Goal: Task Accomplishment & Management: Use online tool/utility

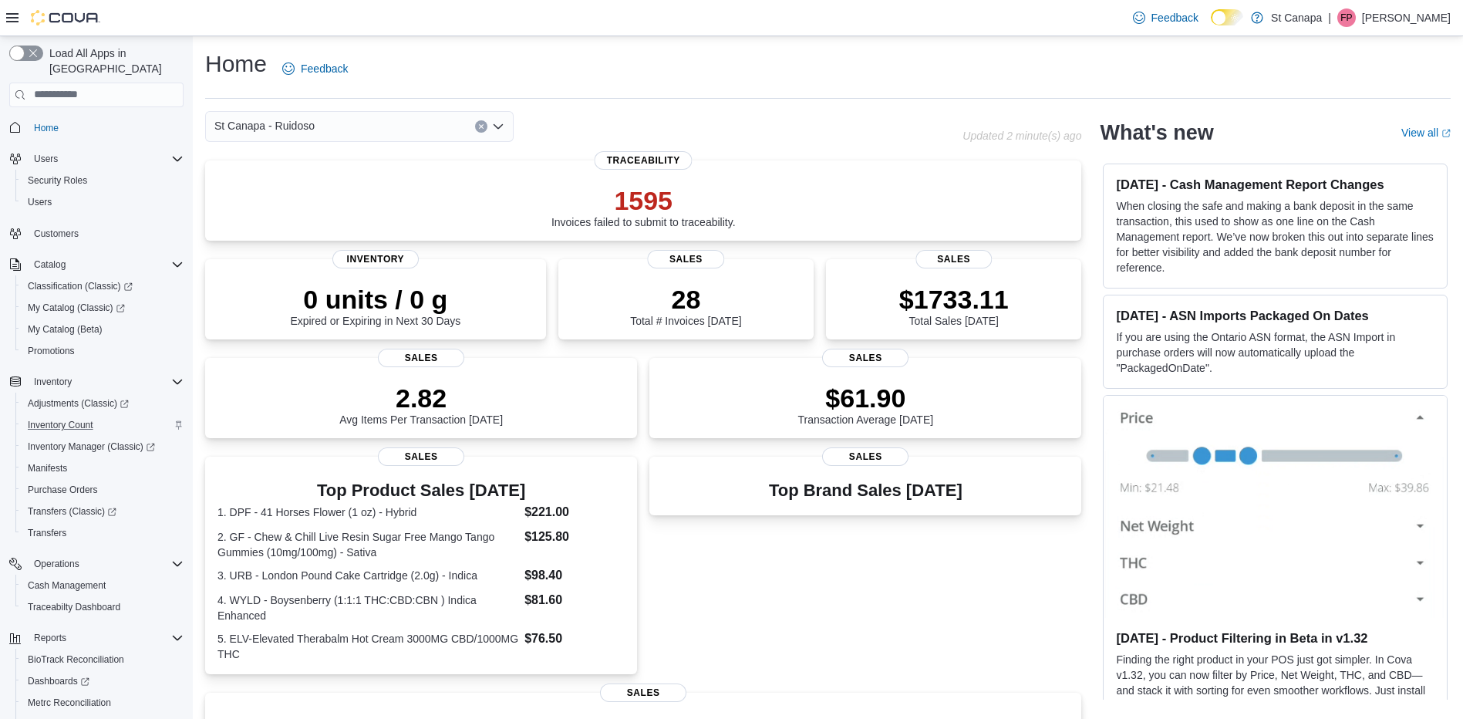
scroll to position [58, 0]
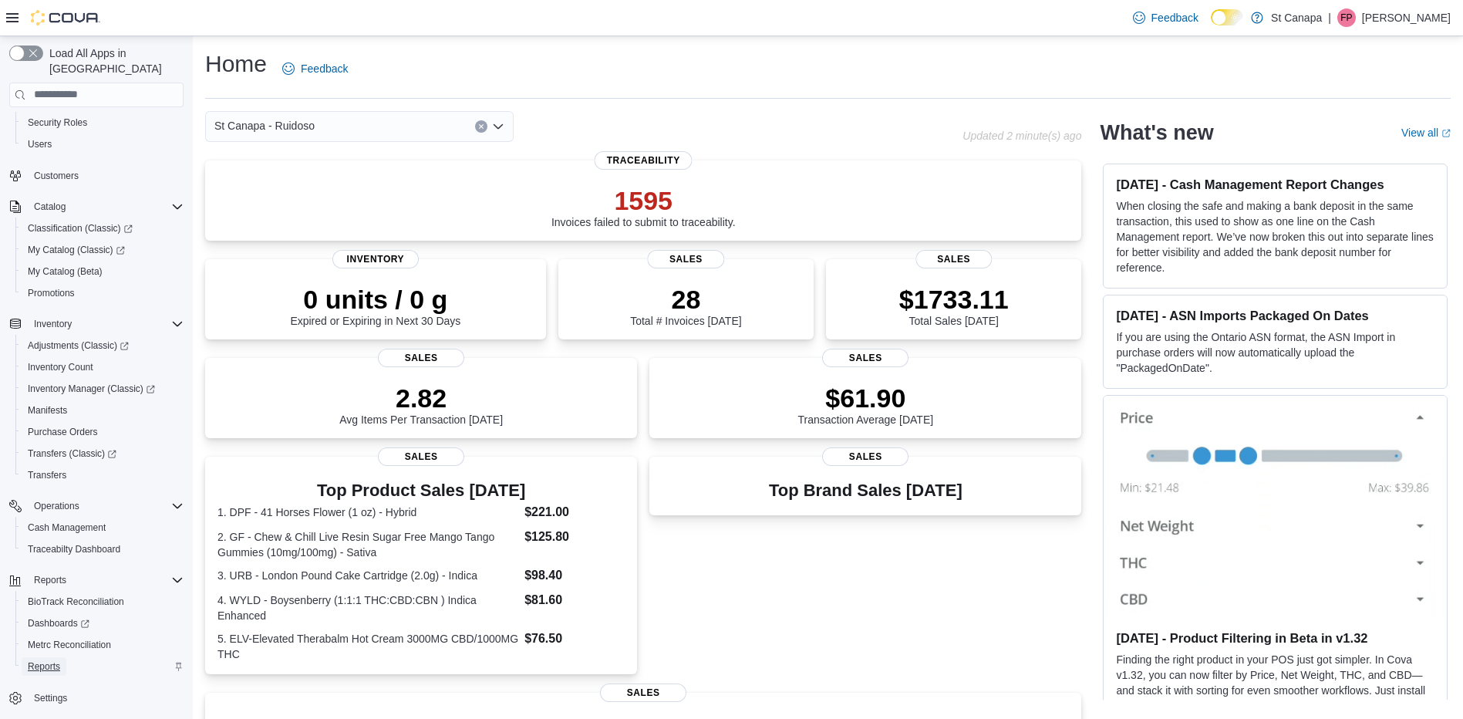
click at [59, 660] on span "Reports" at bounding box center [44, 666] width 32 height 12
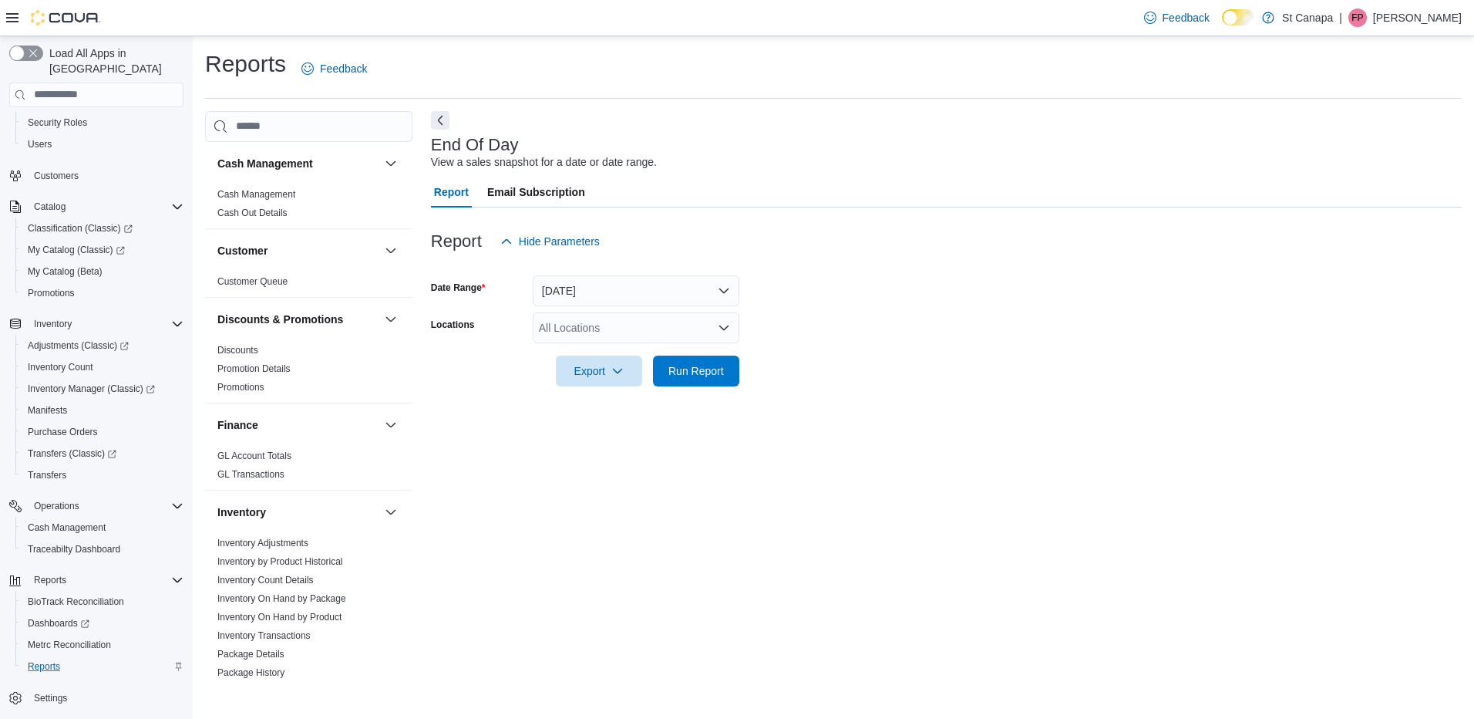
click at [586, 325] on div "All Locations" at bounding box center [636, 327] width 207 height 31
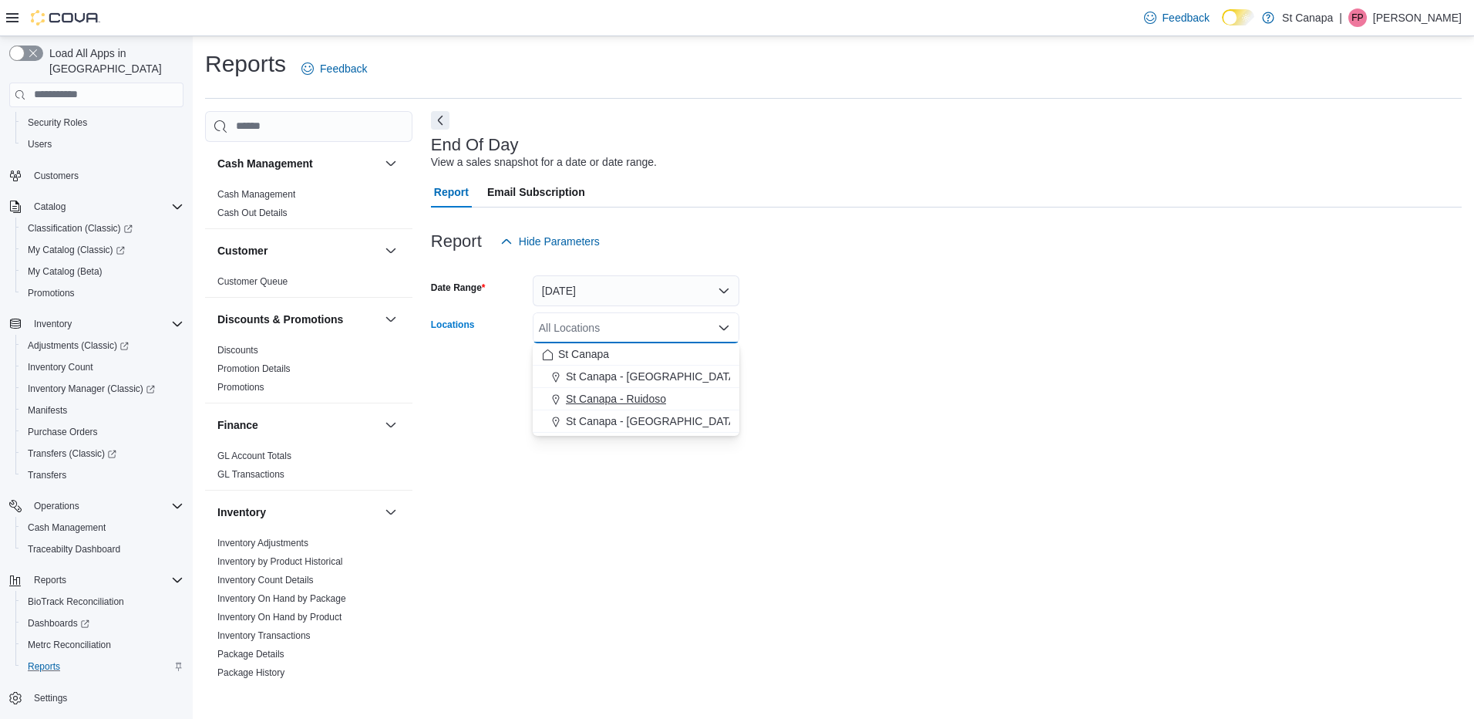
click at [644, 398] on span "St Canapa - Ruidoso" at bounding box center [616, 398] width 100 height 15
click at [877, 361] on form "Date Range [DATE] Locations [GEOGRAPHIC_DATA] - [GEOGRAPHIC_DATA] Combo box. Se…" at bounding box center [946, 322] width 1031 height 130
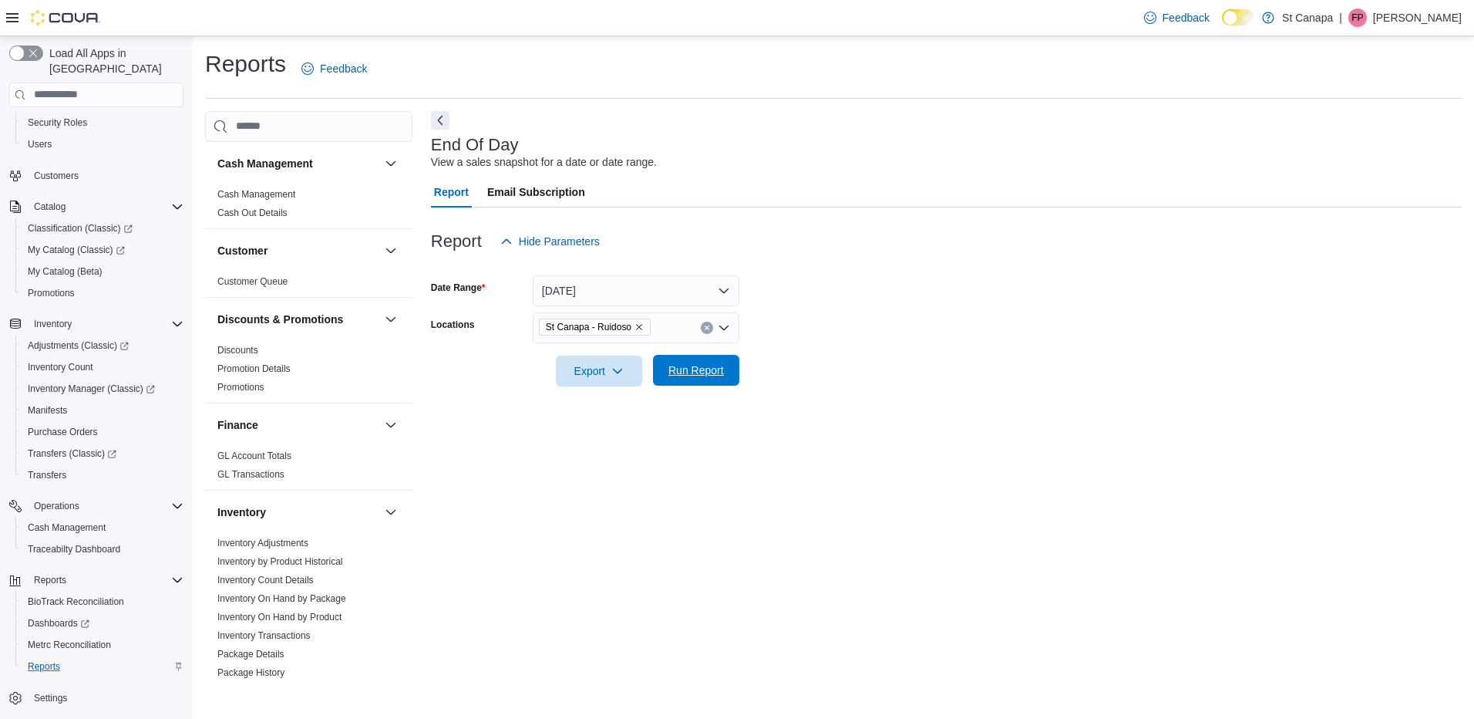
click at [713, 372] on span "Run Report" at bounding box center [696, 369] width 56 height 15
